Goal: Use online tool/utility: Utilize a website feature to perform a specific function

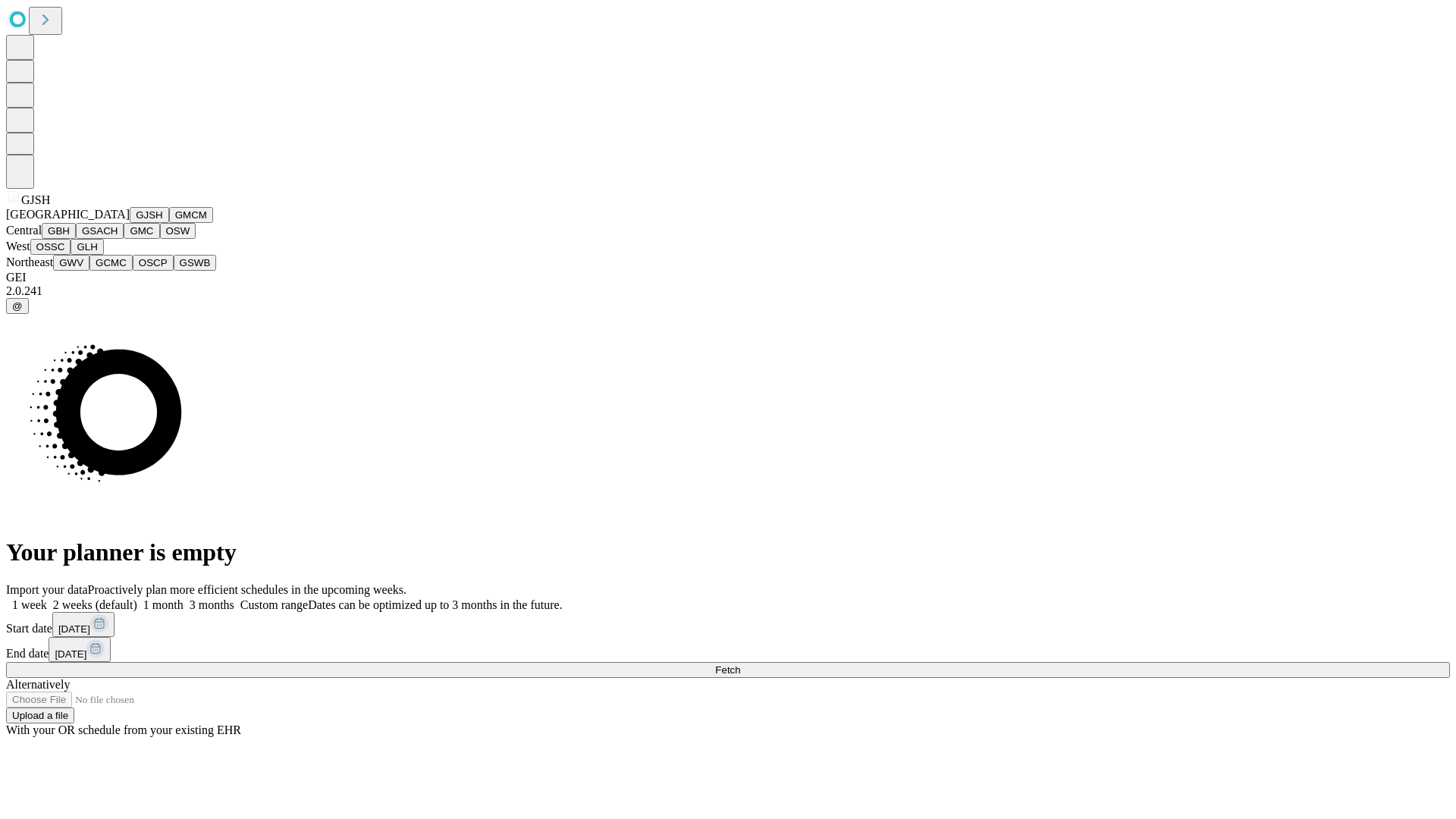
click at [130, 223] on button "GJSH" at bounding box center [149, 215] width 40 height 16
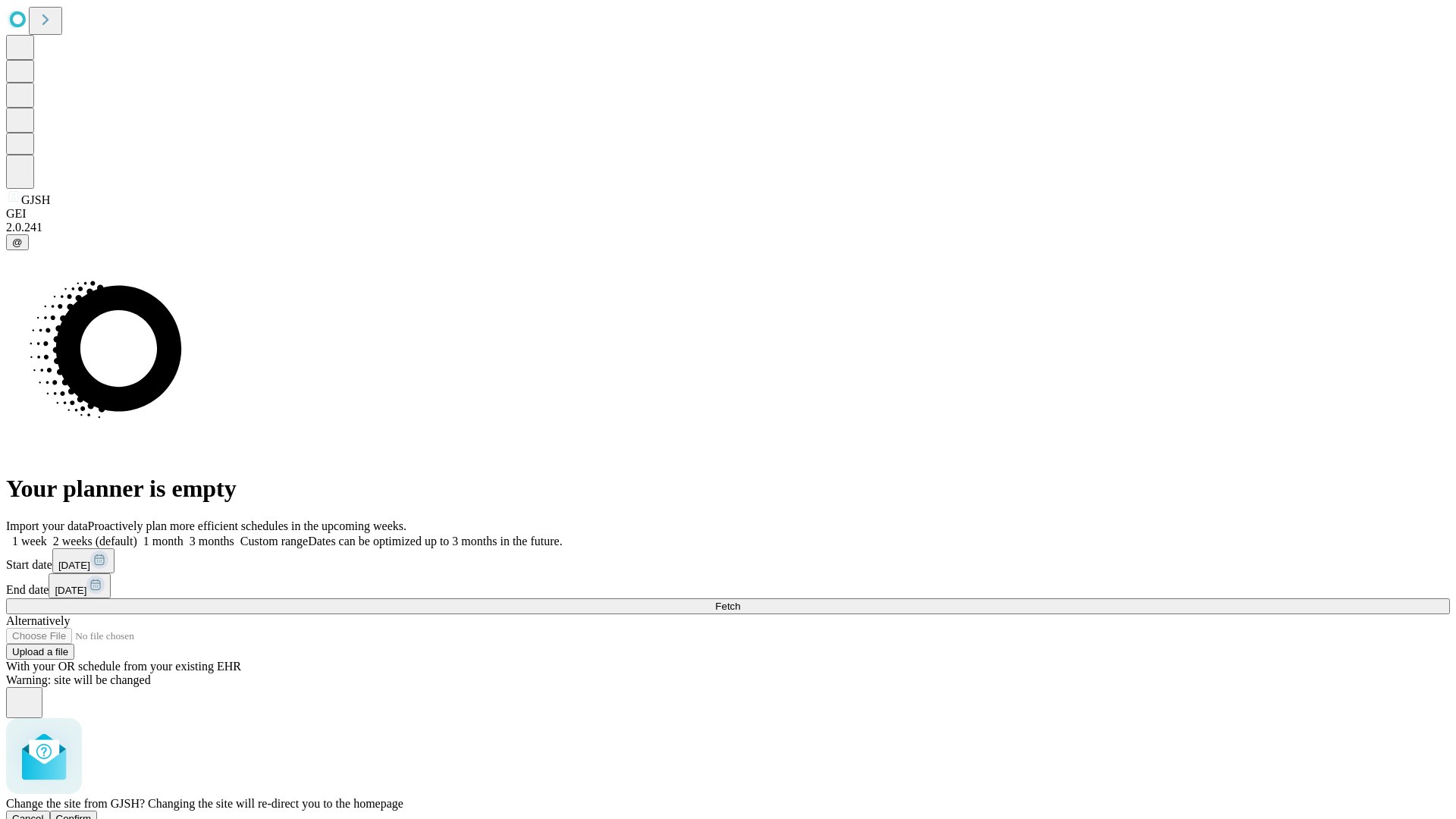
click at [92, 813] on span "Confirm" at bounding box center [74, 818] width 35 height 11
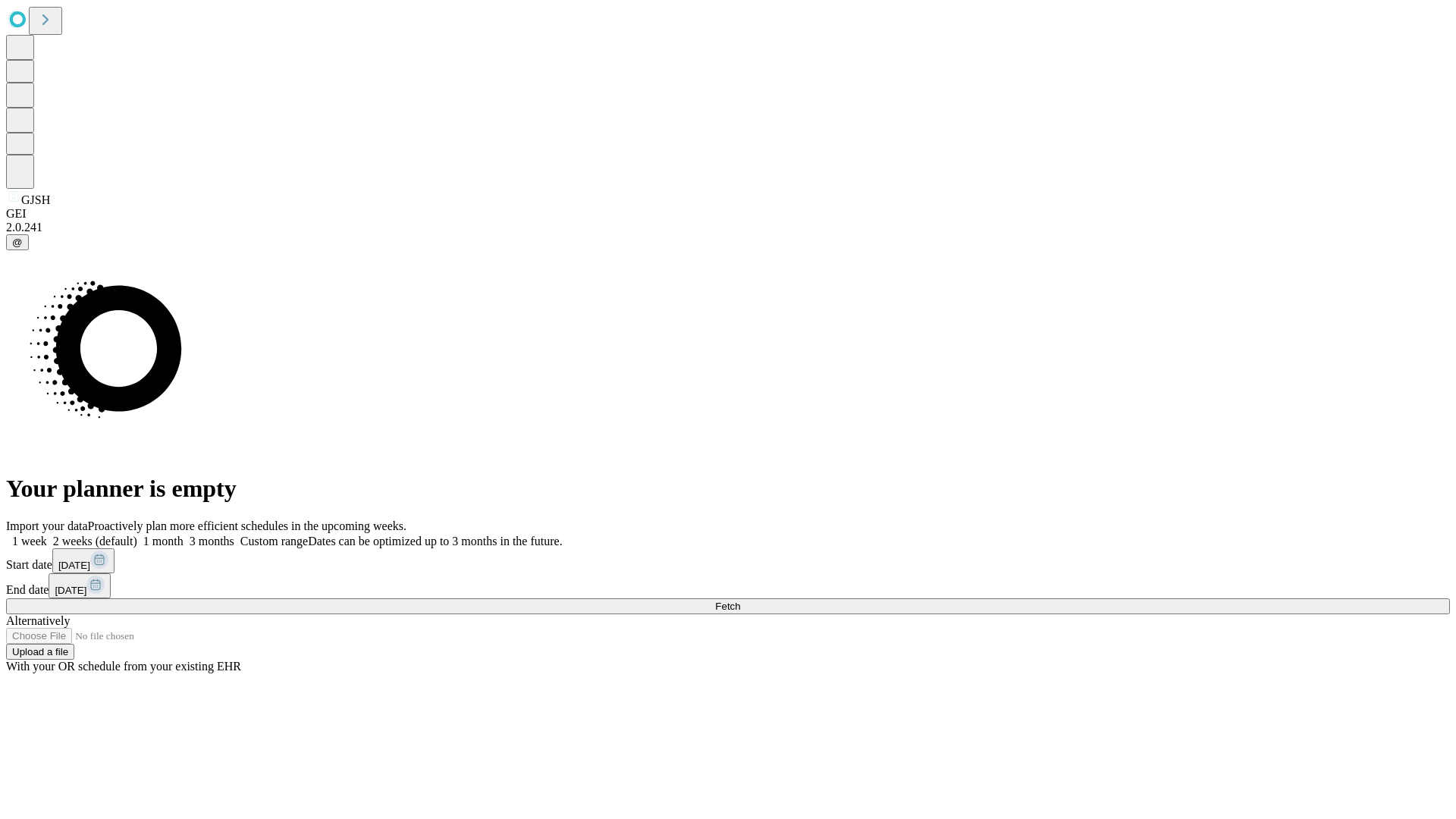
click at [184, 535] on label "1 month" at bounding box center [160, 541] width 46 height 13
click at [740, 601] on span "Fetch" at bounding box center [728, 606] width 25 height 11
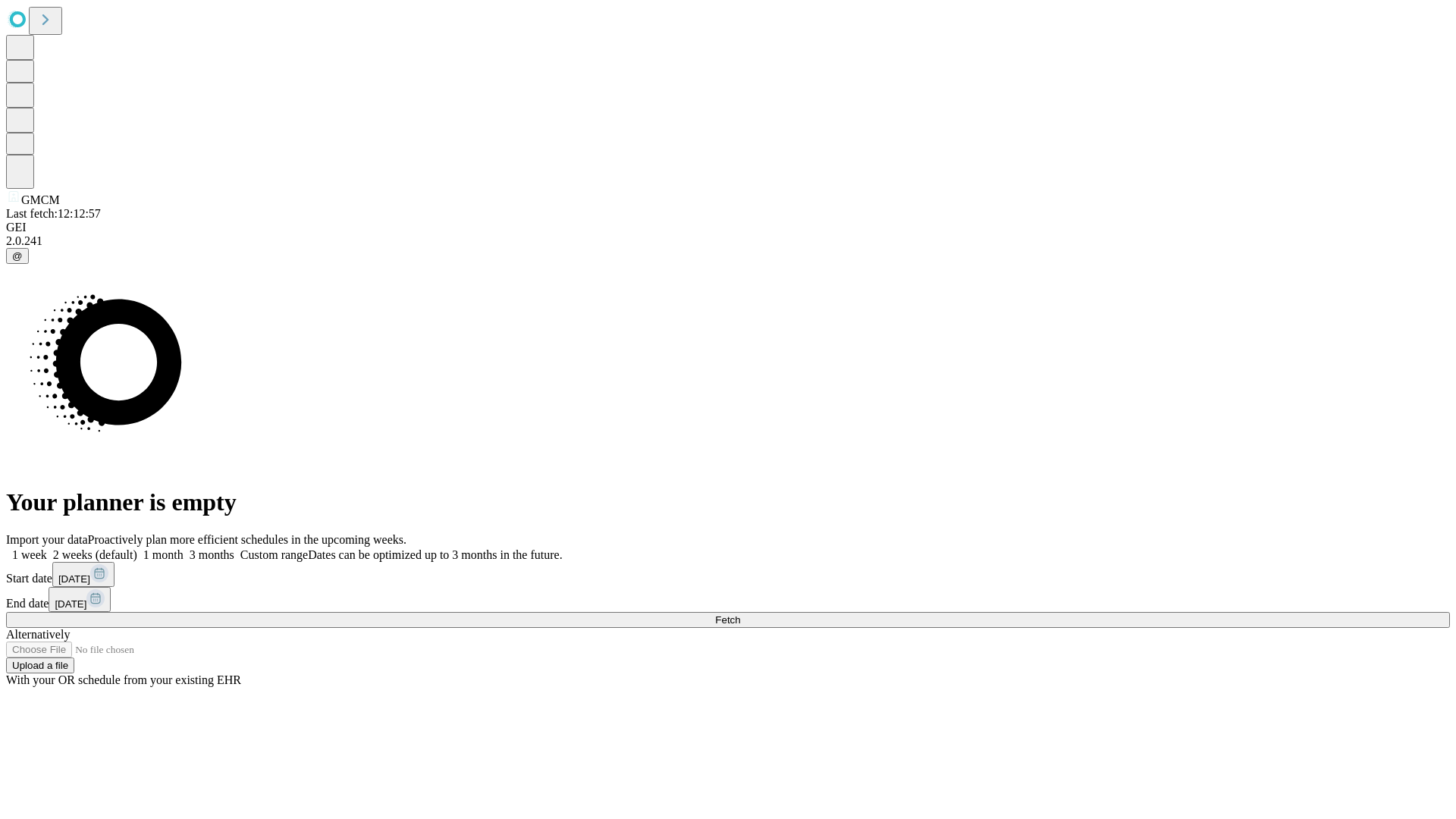
click at [184, 549] on label "1 month" at bounding box center [160, 555] width 46 height 13
click at [740, 614] on span "Fetch" at bounding box center [728, 619] width 25 height 11
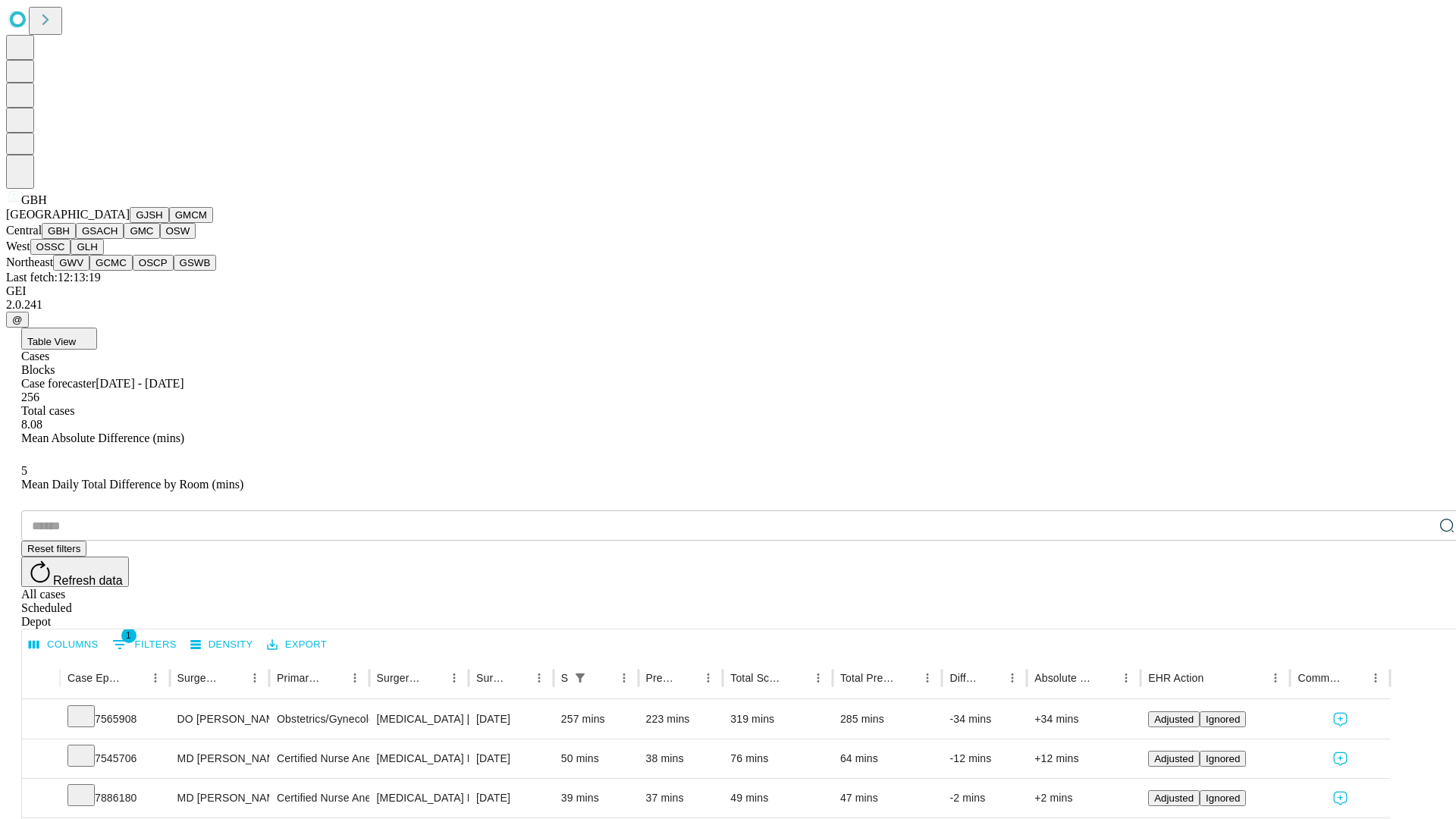
click at [118, 239] on button "GSACH" at bounding box center [100, 231] width 48 height 16
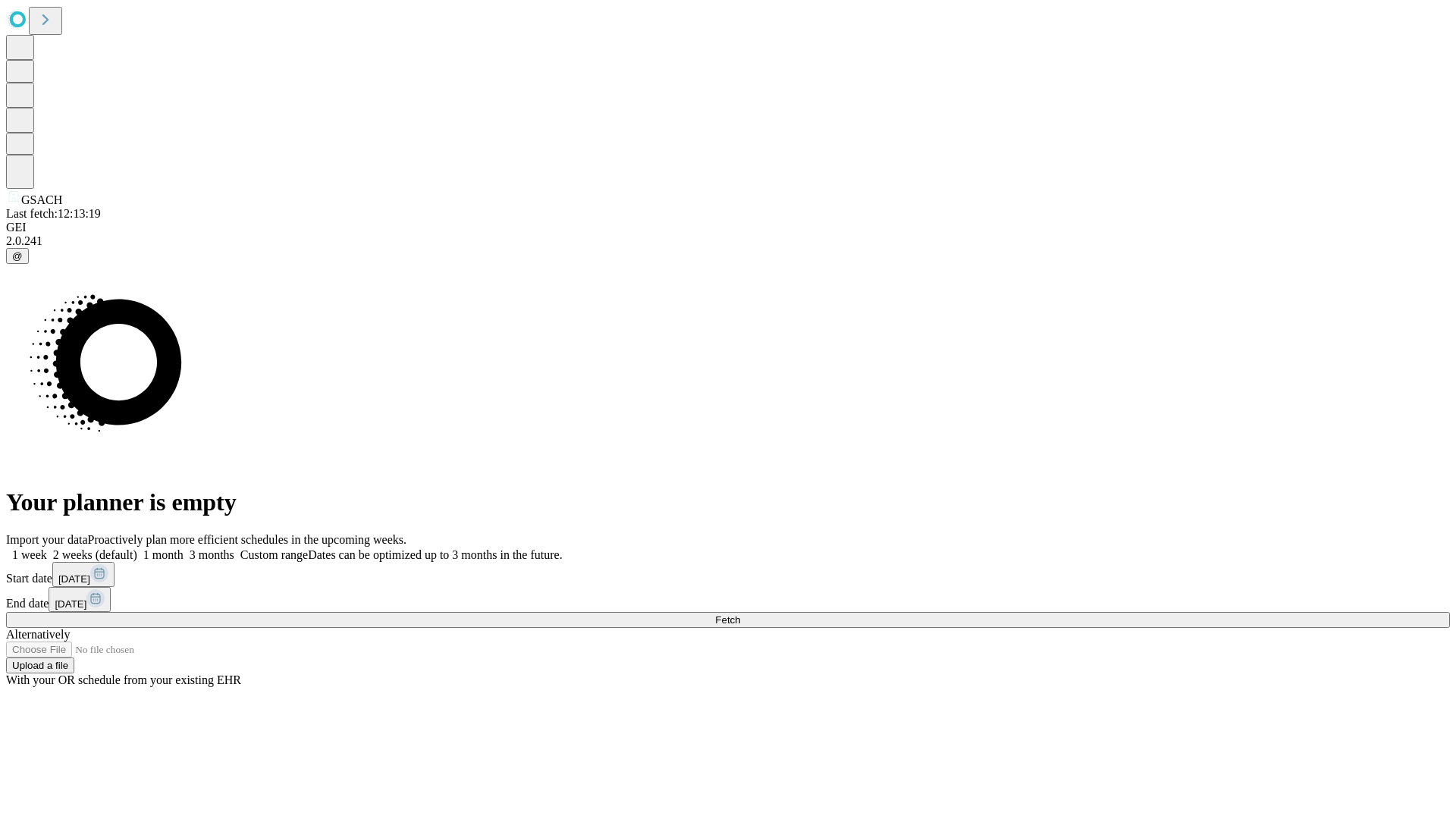
click at [740, 614] on span "Fetch" at bounding box center [728, 619] width 25 height 11
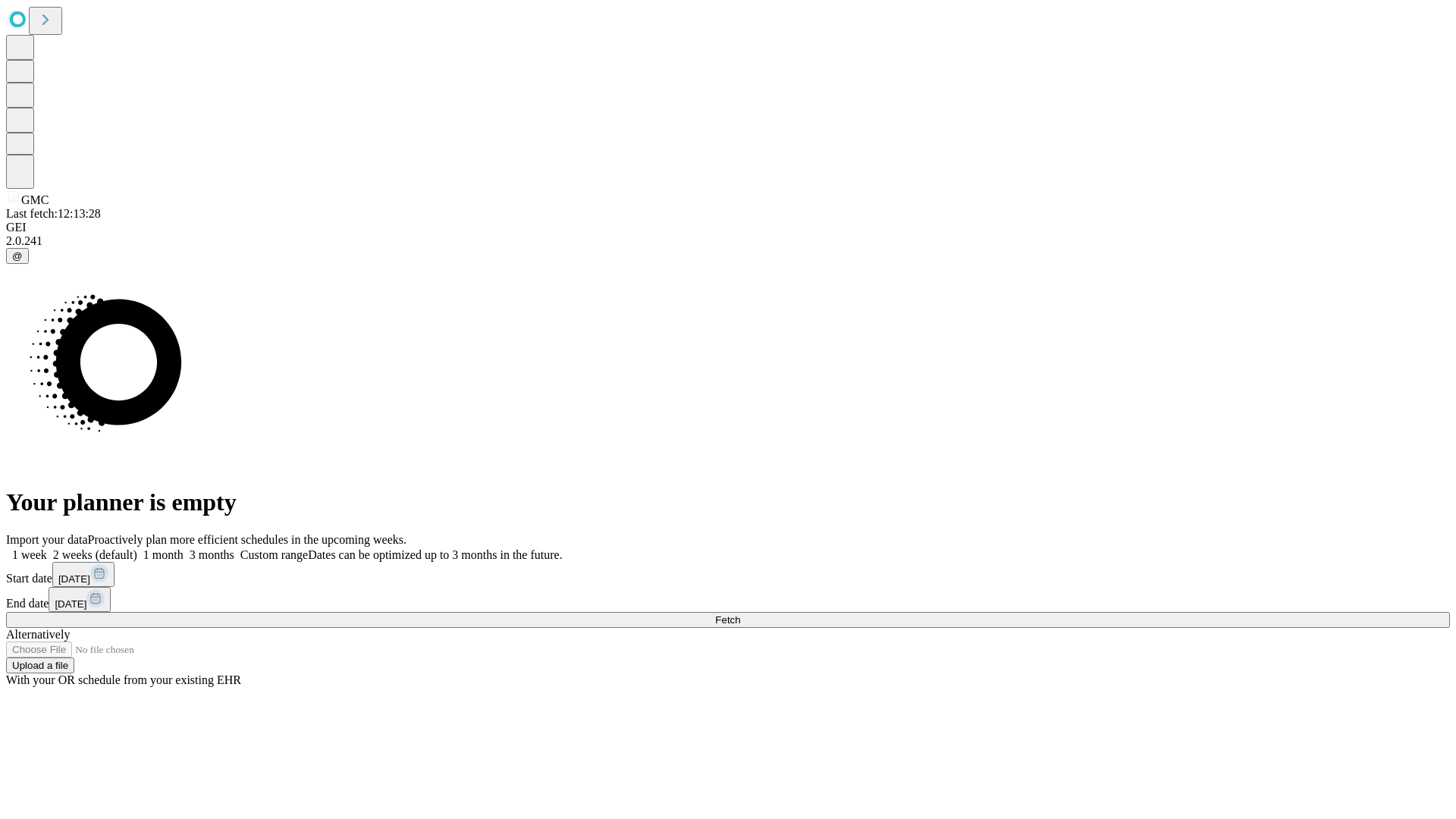
click at [184, 549] on label "1 month" at bounding box center [160, 555] width 46 height 13
click at [740, 614] on span "Fetch" at bounding box center [728, 619] width 25 height 11
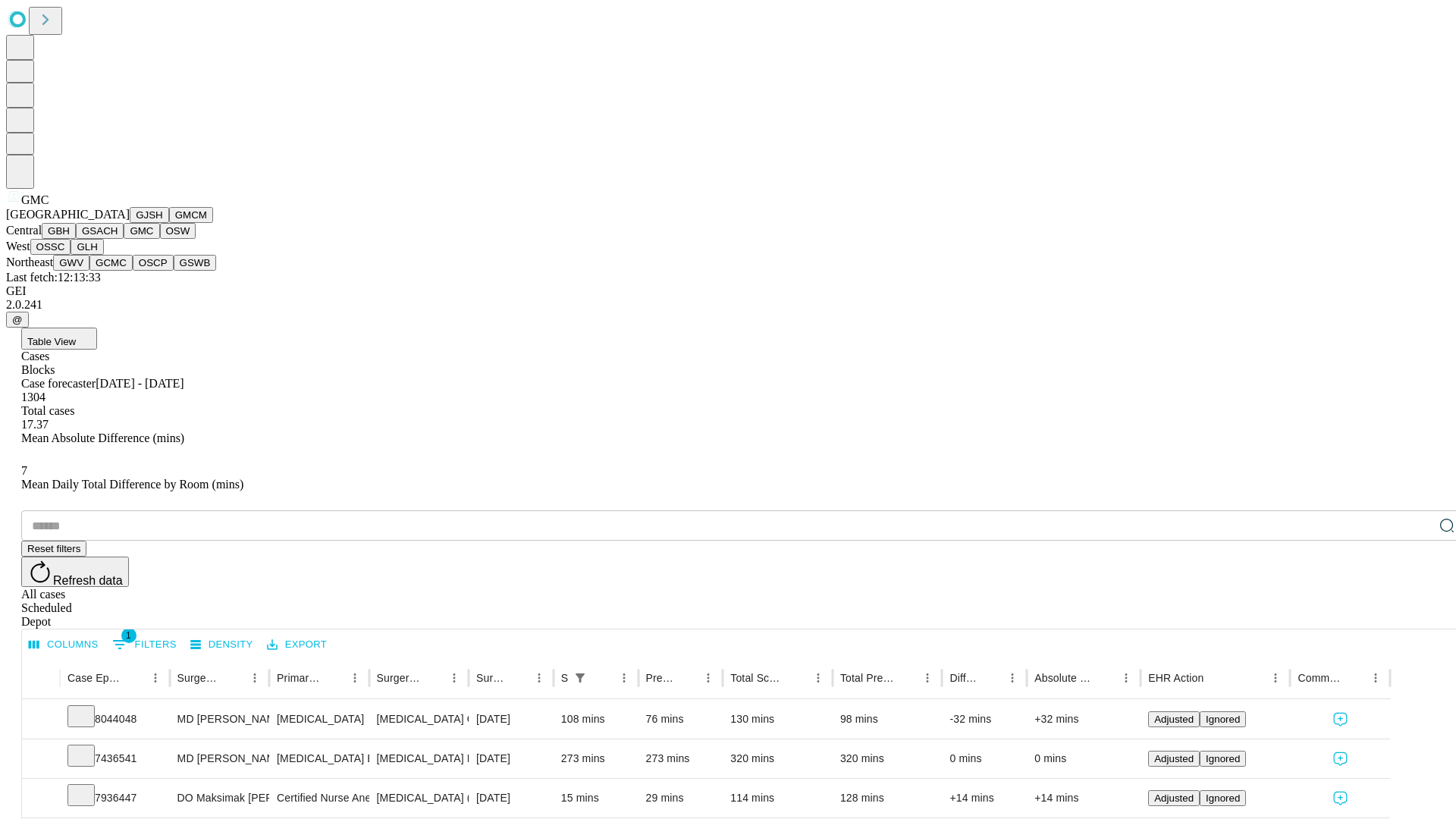
click at [160, 239] on button "OSW" at bounding box center [178, 231] width 36 height 16
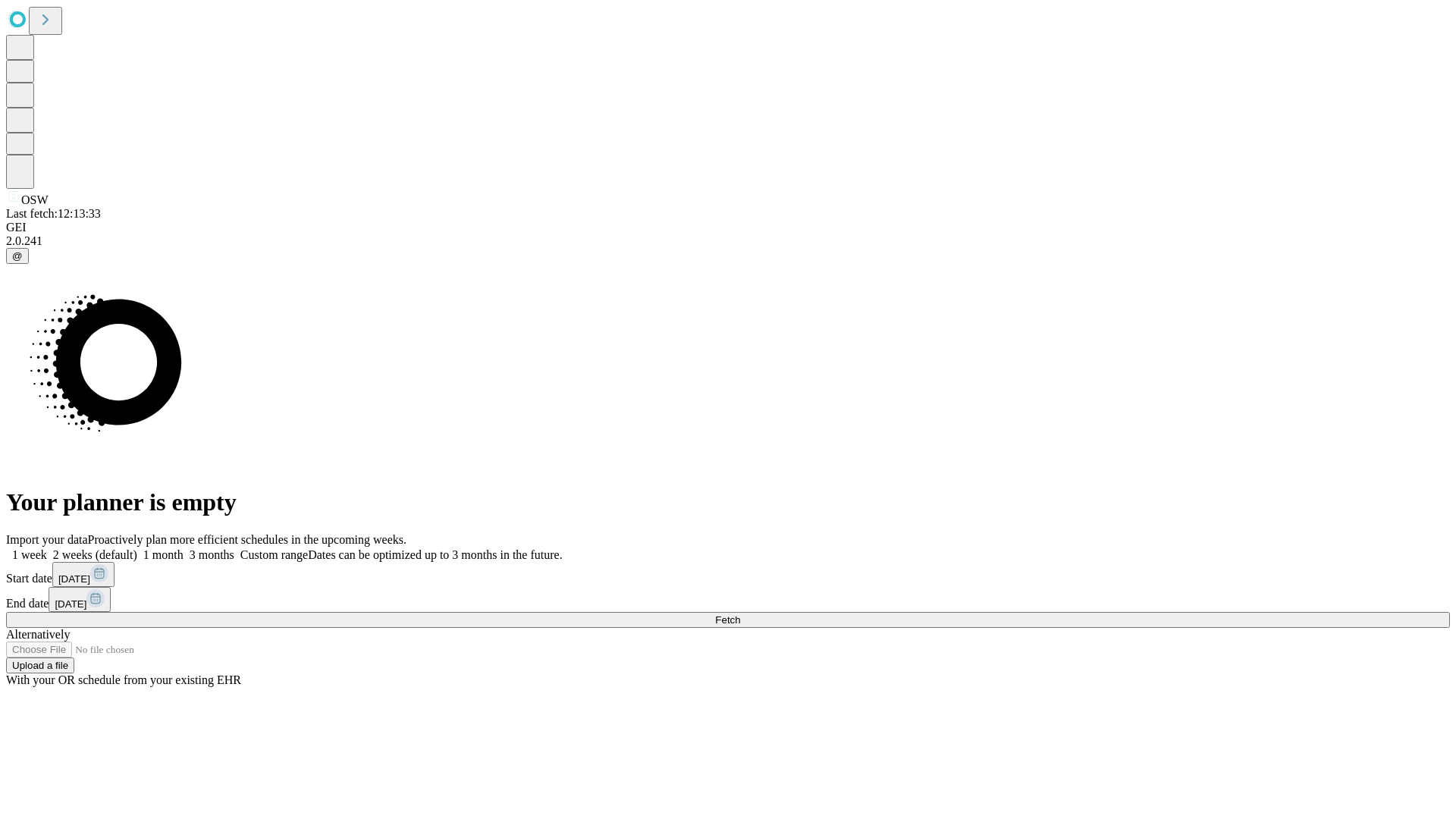
click at [184, 549] on label "1 month" at bounding box center [160, 555] width 46 height 13
click at [740, 614] on span "Fetch" at bounding box center [728, 619] width 25 height 11
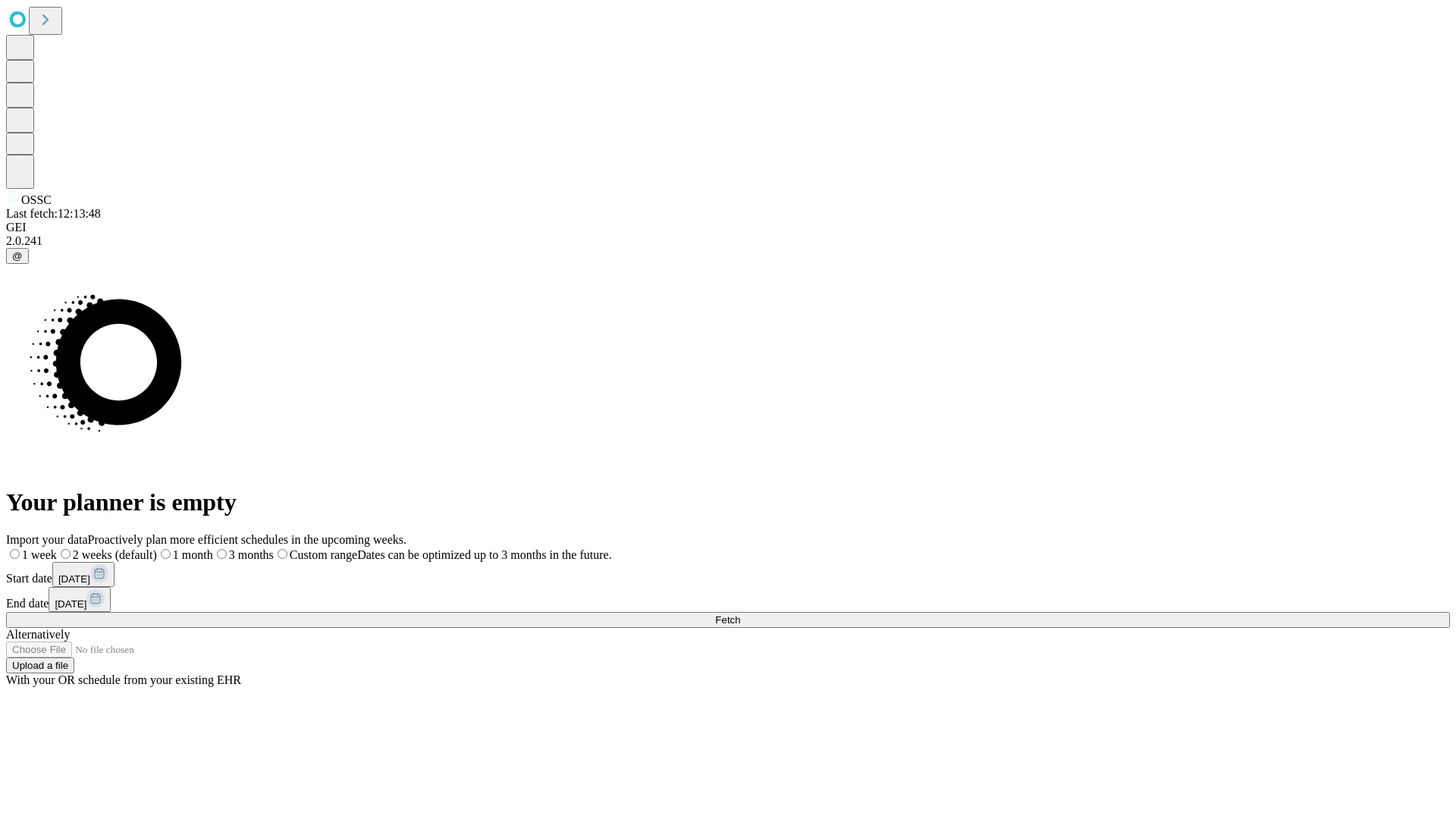
click at [740, 614] on span "Fetch" at bounding box center [728, 619] width 25 height 11
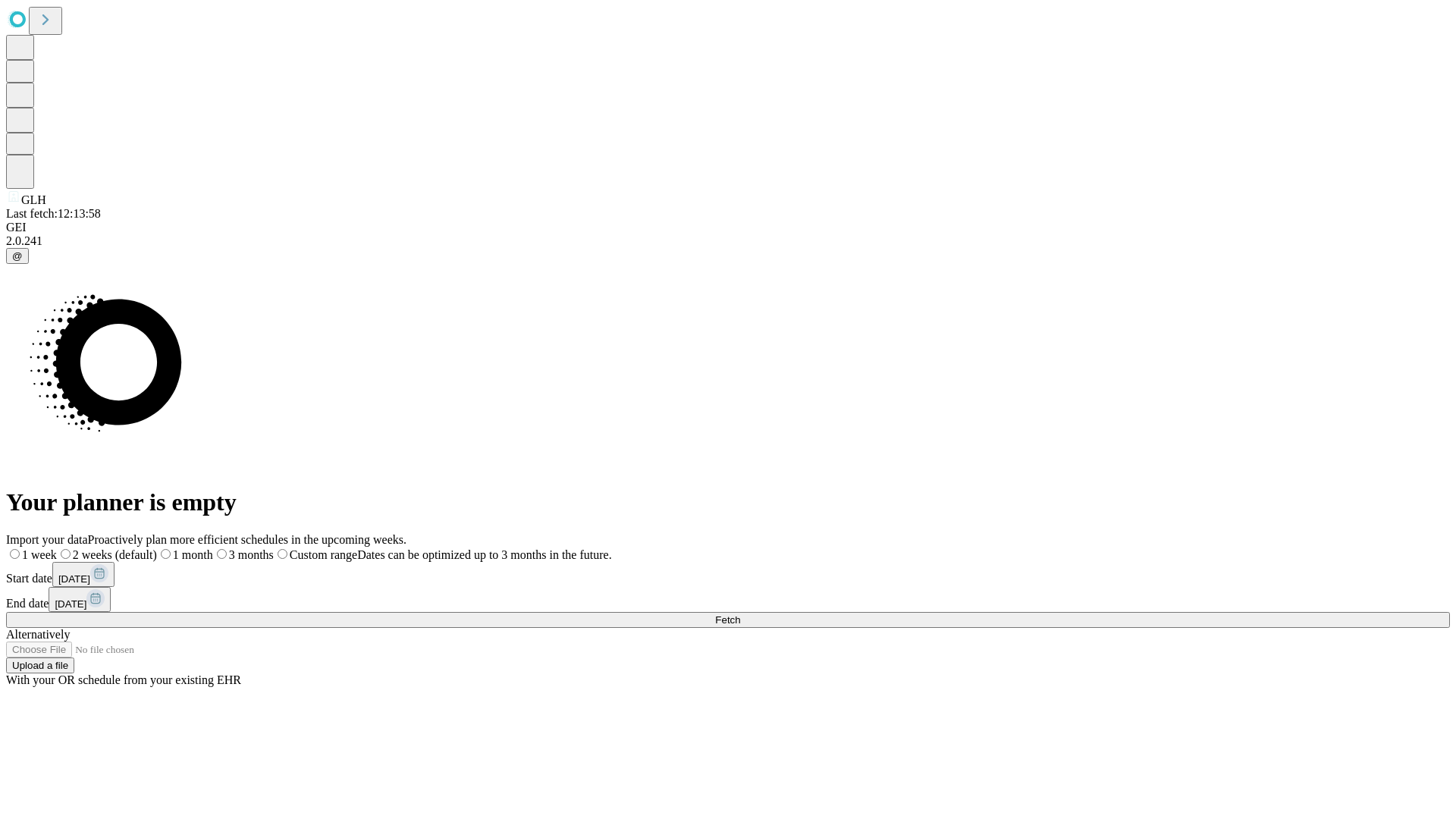
click at [740, 614] on span "Fetch" at bounding box center [728, 619] width 25 height 11
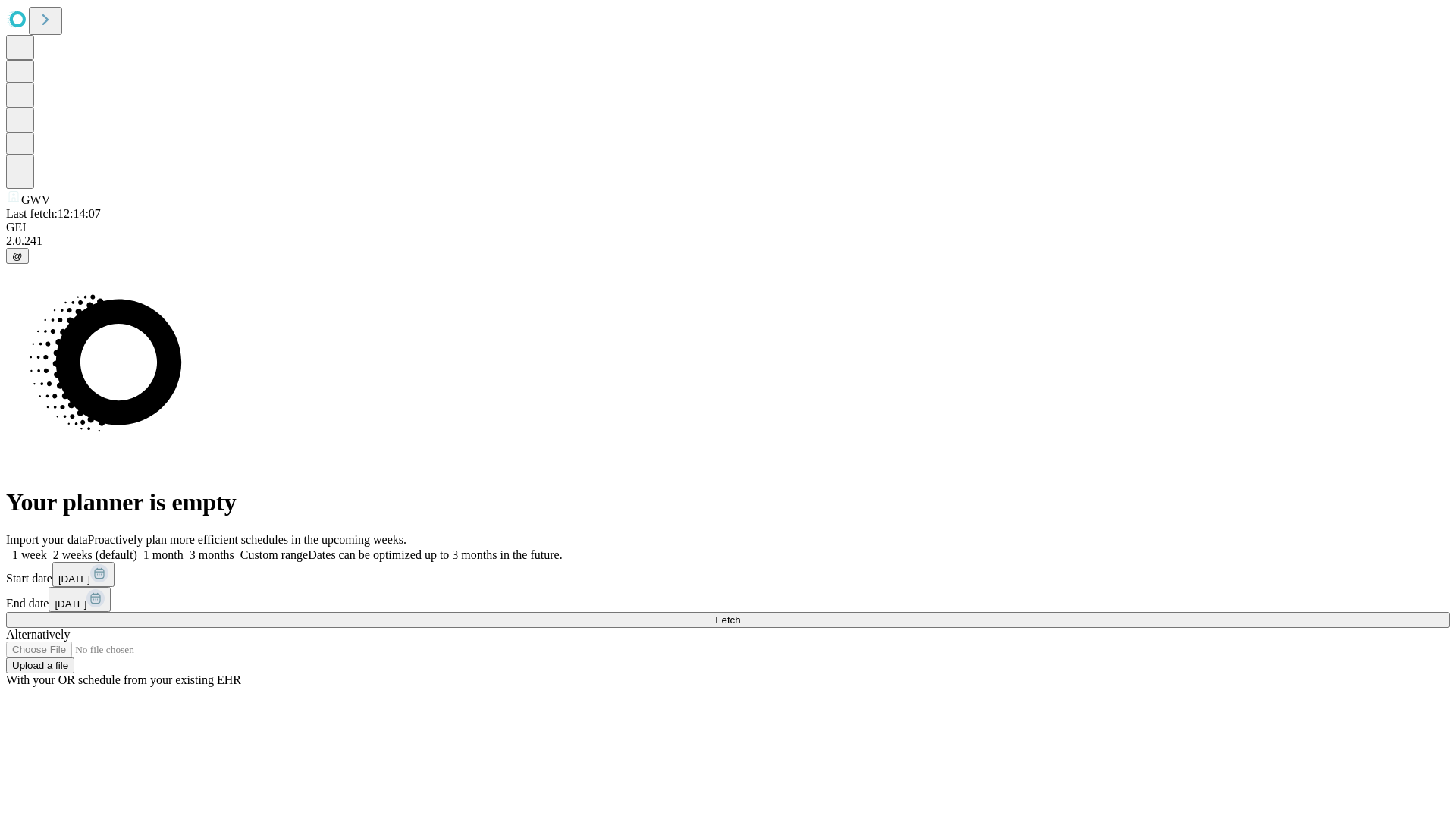
click at [184, 549] on label "1 month" at bounding box center [160, 555] width 46 height 13
click at [740, 614] on span "Fetch" at bounding box center [728, 619] width 25 height 11
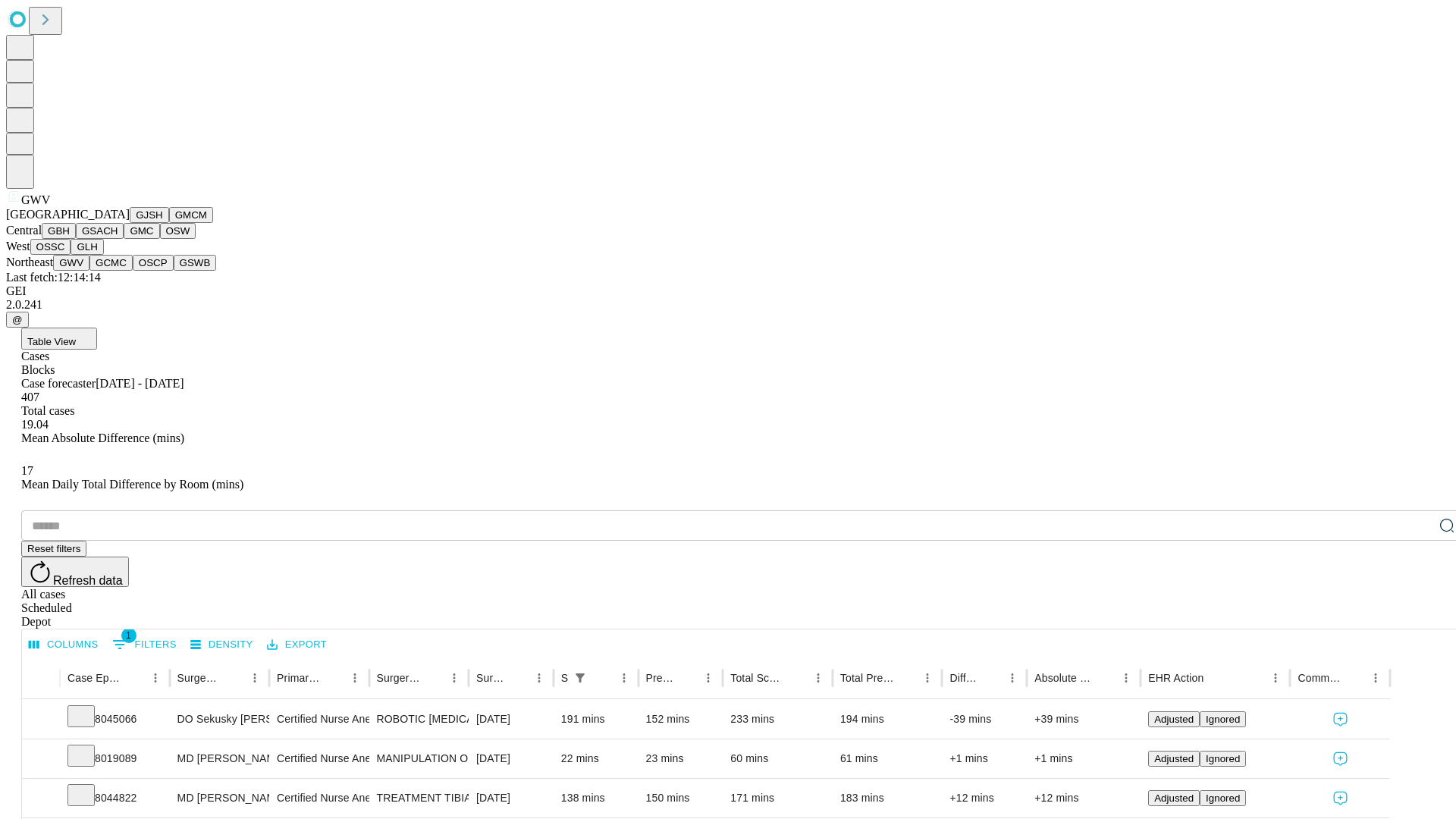
click at [118, 270] on button "GCMC" at bounding box center [110, 262] width 43 height 16
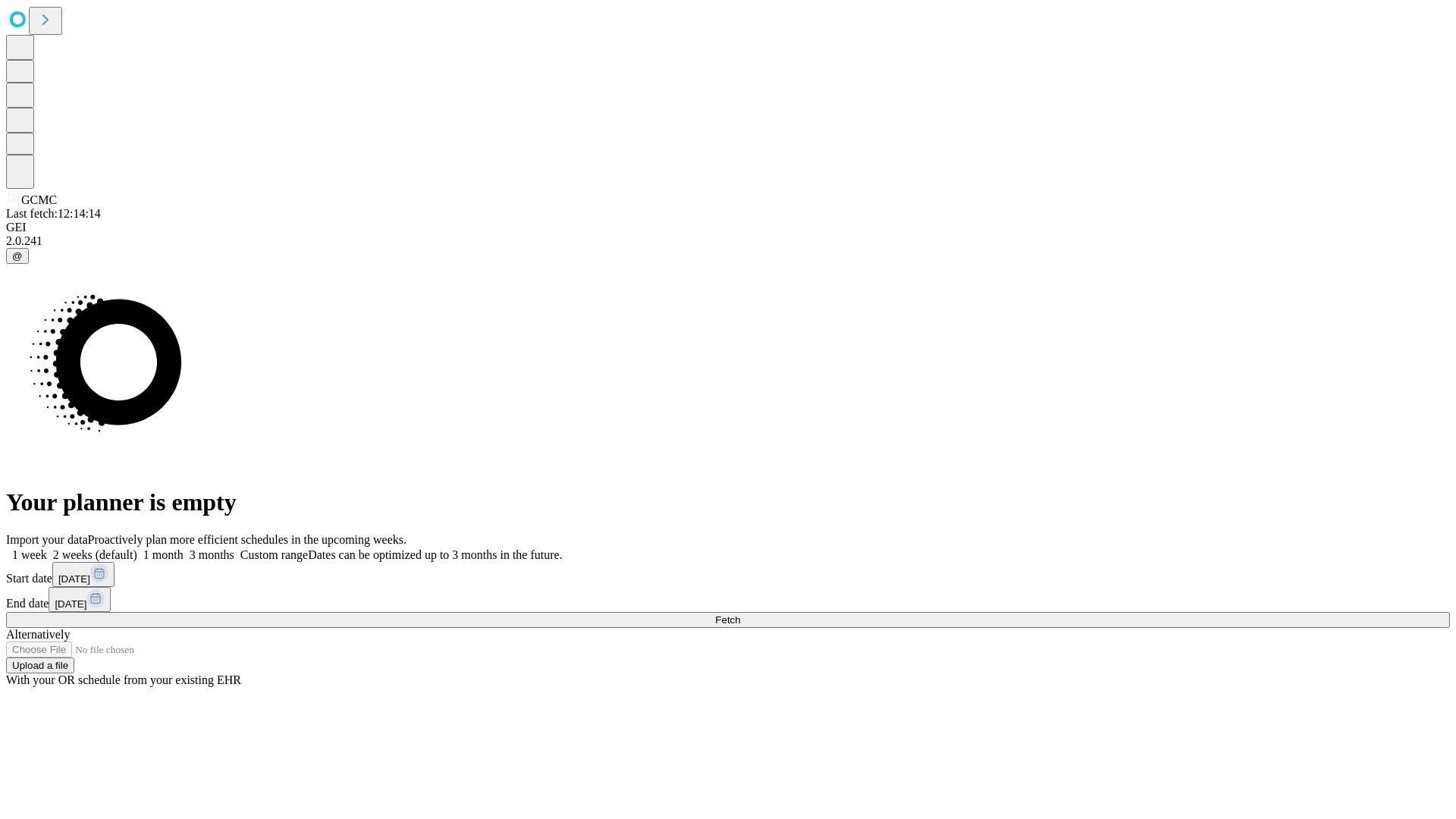
click at [184, 549] on label "1 month" at bounding box center [160, 555] width 46 height 13
click at [740, 614] on span "Fetch" at bounding box center [728, 619] width 25 height 11
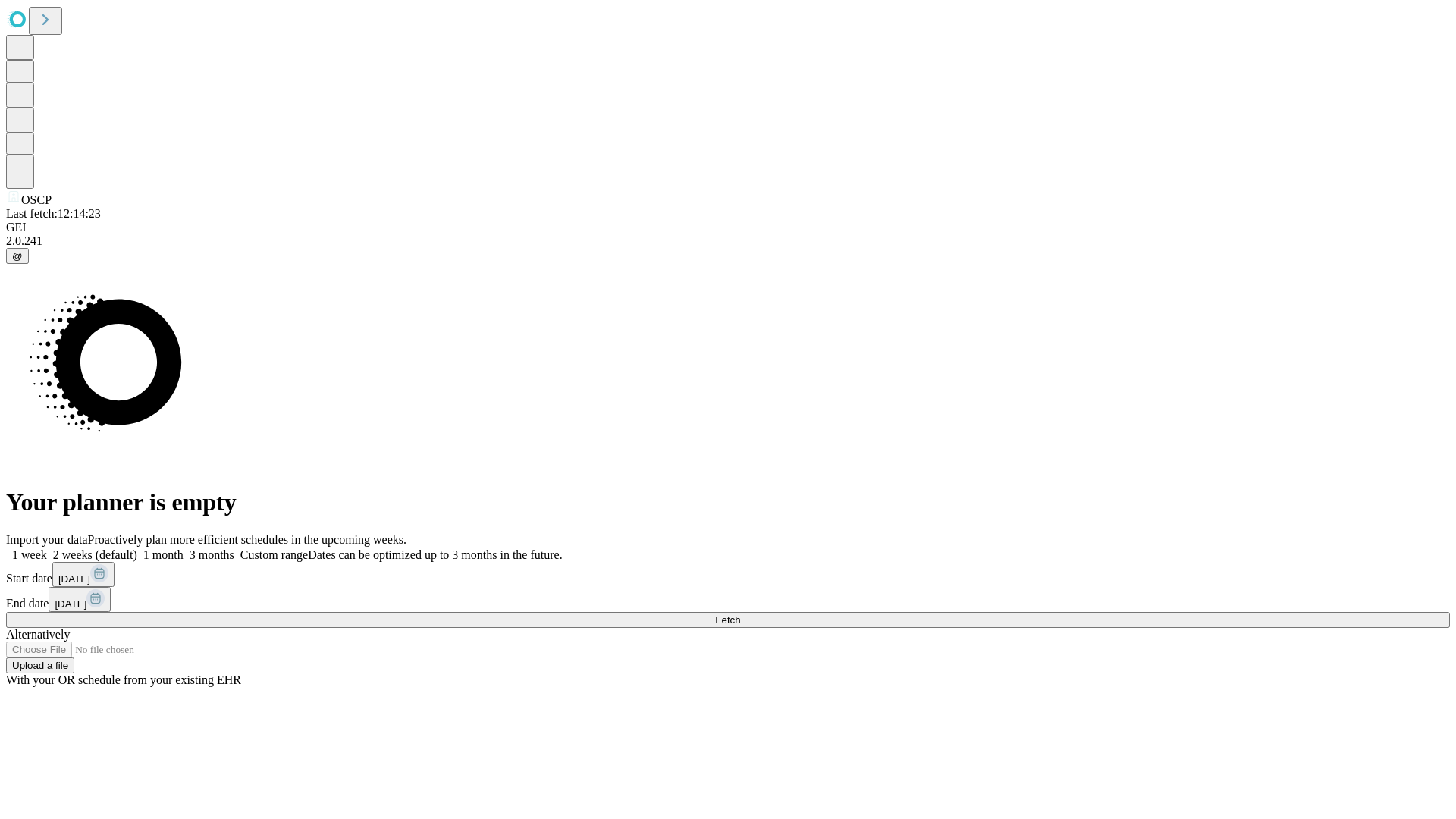
click at [184, 549] on label "1 month" at bounding box center [160, 555] width 46 height 13
click at [740, 614] on span "Fetch" at bounding box center [728, 619] width 25 height 11
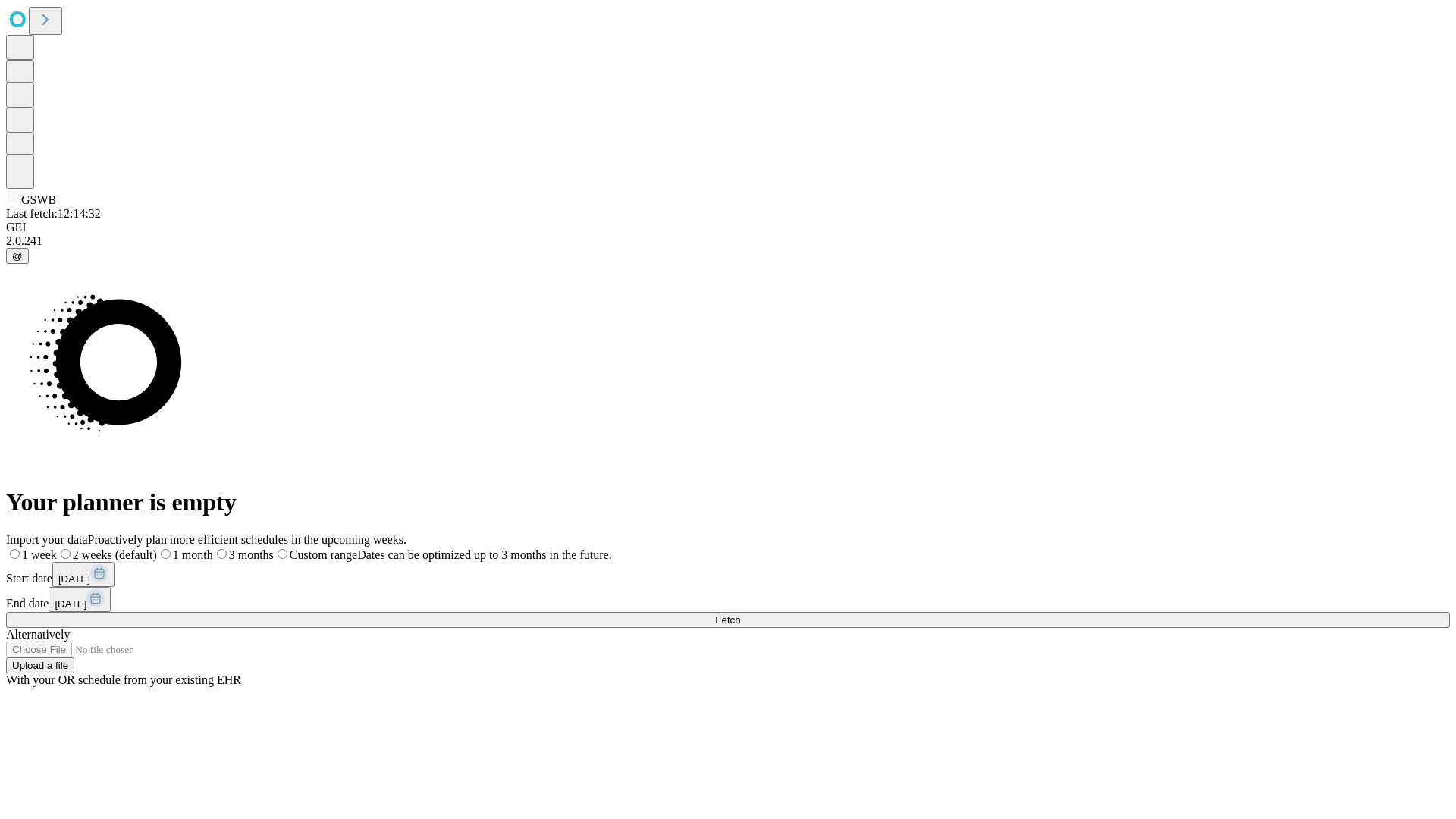
click at [213, 549] on label "1 month" at bounding box center [186, 555] width 57 height 13
click at [740, 614] on span "Fetch" at bounding box center [728, 619] width 25 height 11
